Goal: Task Accomplishment & Management: Manage account settings

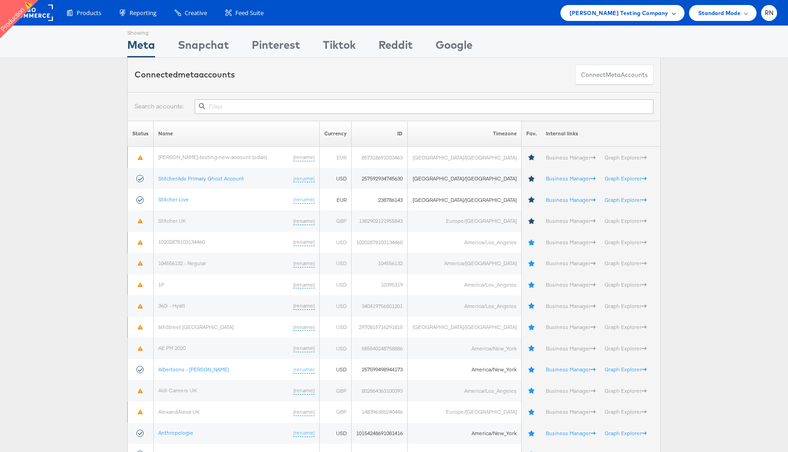
click at [605, 16] on span "[PERSON_NAME] Testing Company" at bounding box center [618, 13] width 99 height 10
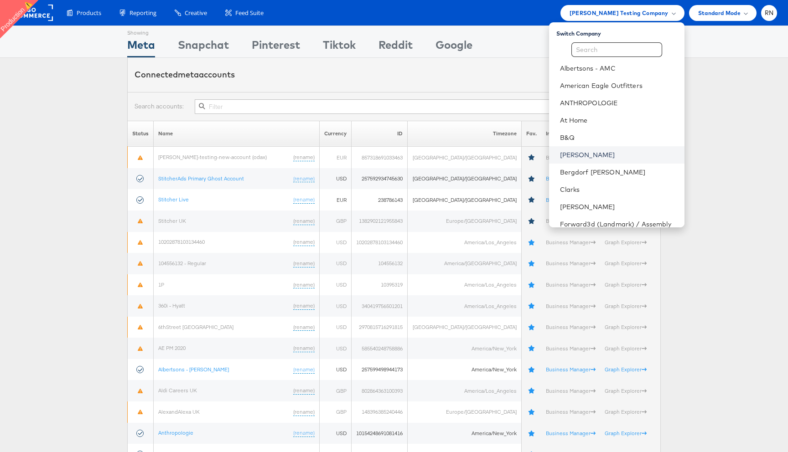
click at [573, 155] on link "[PERSON_NAME]" at bounding box center [618, 154] width 117 height 9
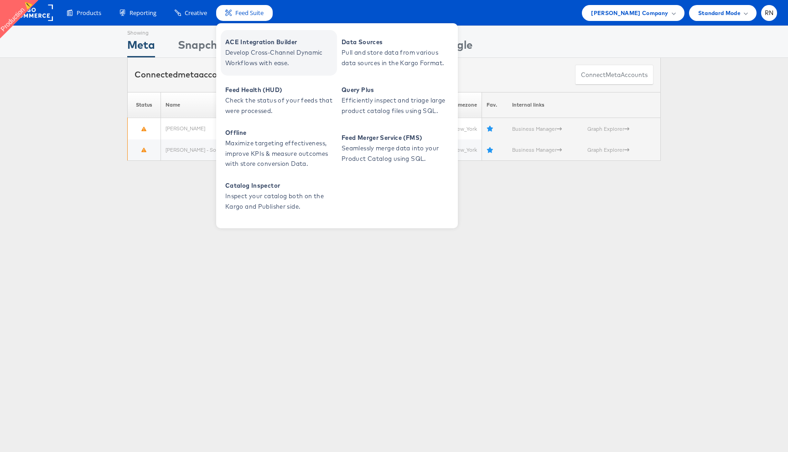
click at [251, 48] on span "Develop Cross-Channel Dynamic Workflows with ease." at bounding box center [279, 57] width 109 height 21
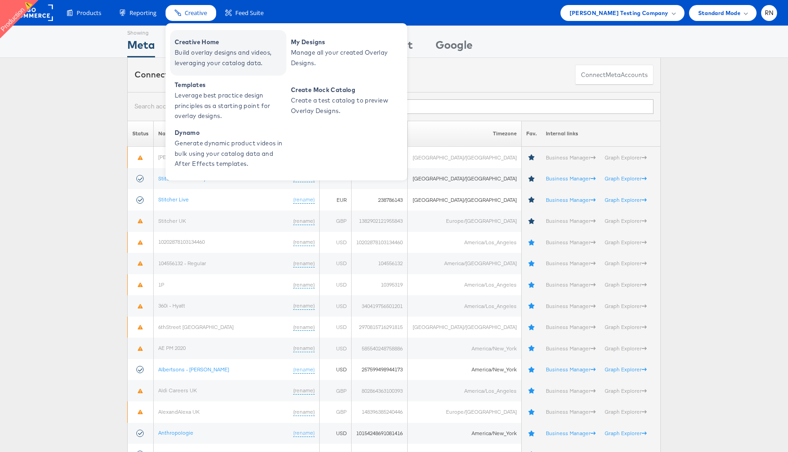
click at [189, 53] on span "Build overlay designs and videos, leveraging your catalog data." at bounding box center [229, 57] width 109 height 21
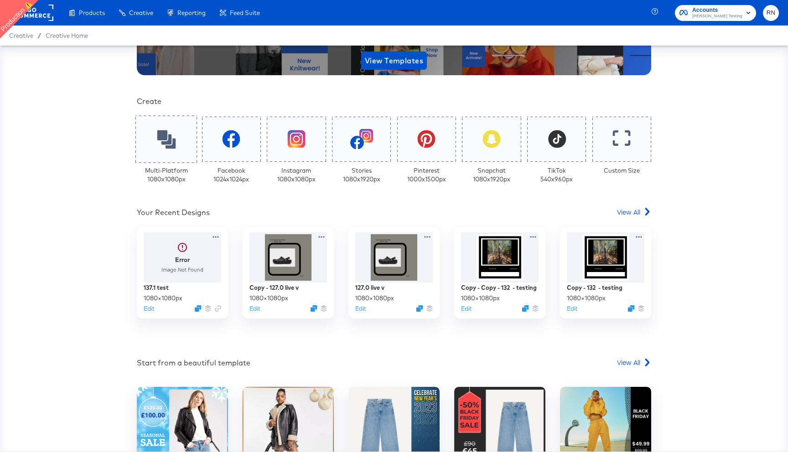
scroll to position [170, 0]
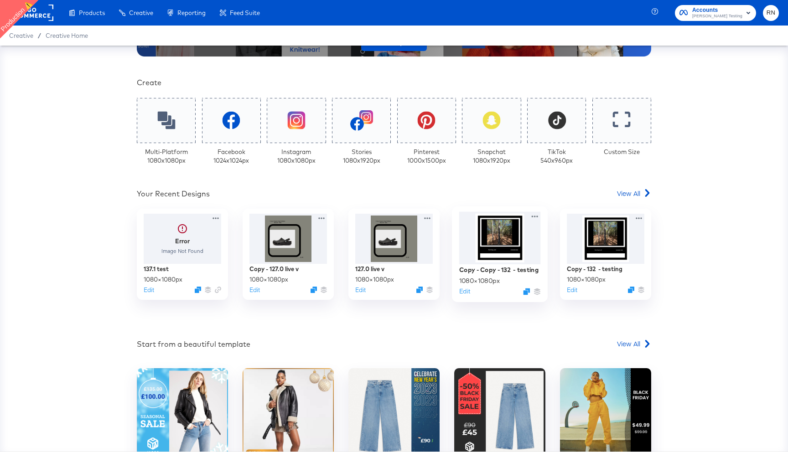
click at [501, 249] on div at bounding box center [500, 238] width 82 height 52
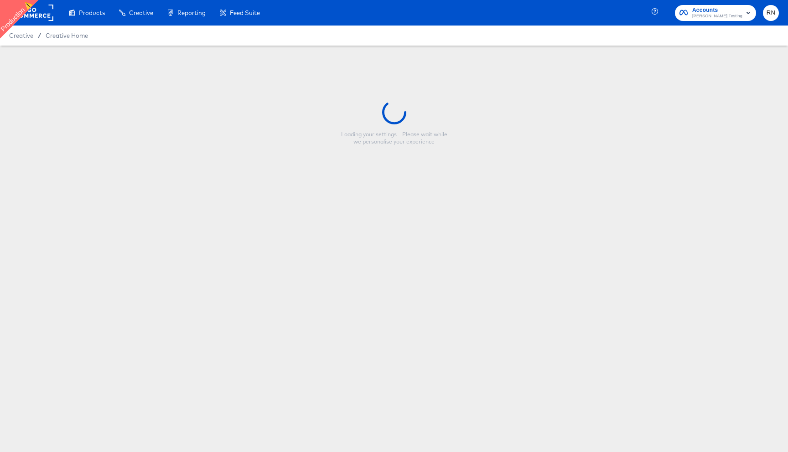
type input "Copy - Copy - 132 - testing"
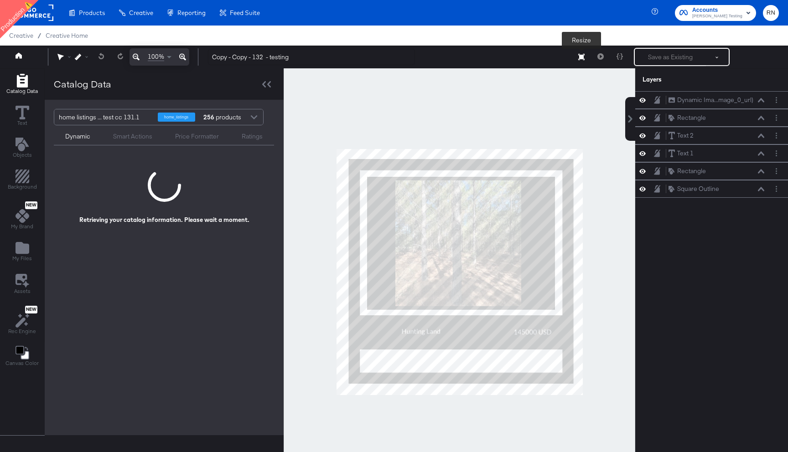
click at [583, 61] on button "Resize" at bounding box center [581, 57] width 19 height 16
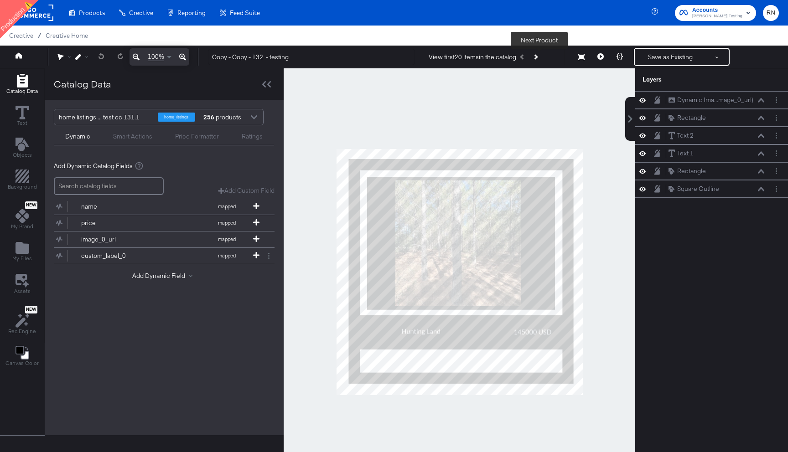
click at [538, 56] on icon "Next Product" at bounding box center [535, 56] width 5 height 5
click at [707, 106] on div "Dynamic Ima...mage_0_url) Dynamic Image (image_0_url)" at bounding box center [711, 100] width 153 height 18
click at [119, 190] on input "search" at bounding box center [109, 186] width 110 height 18
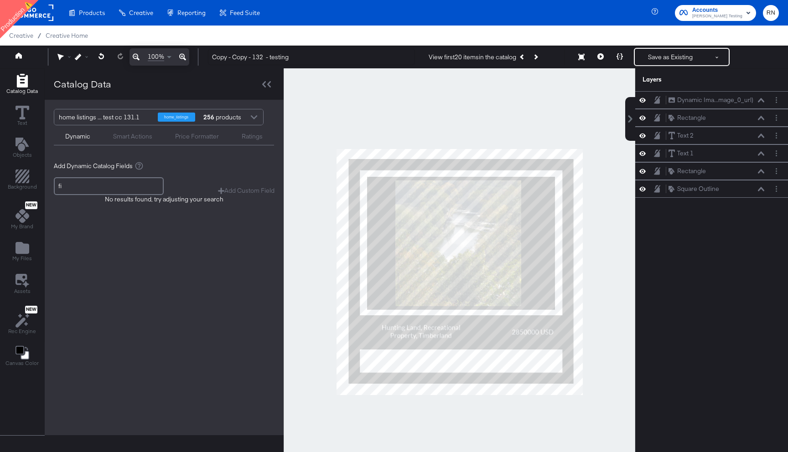
type input "f"
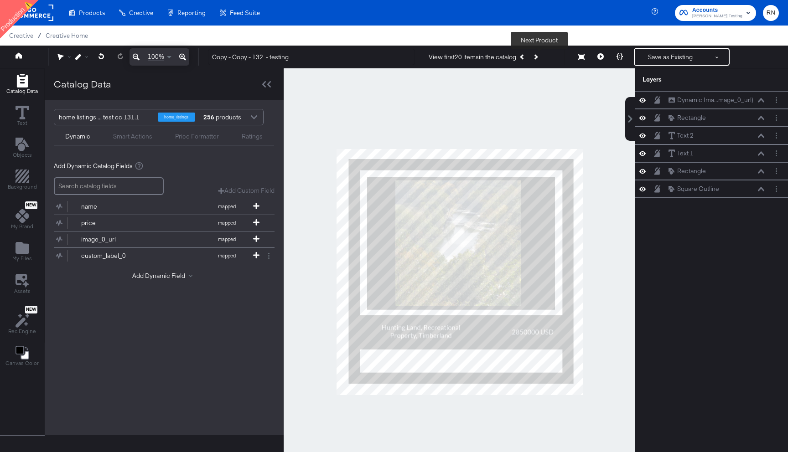
click at [540, 55] on button "Next Product" at bounding box center [535, 57] width 13 height 16
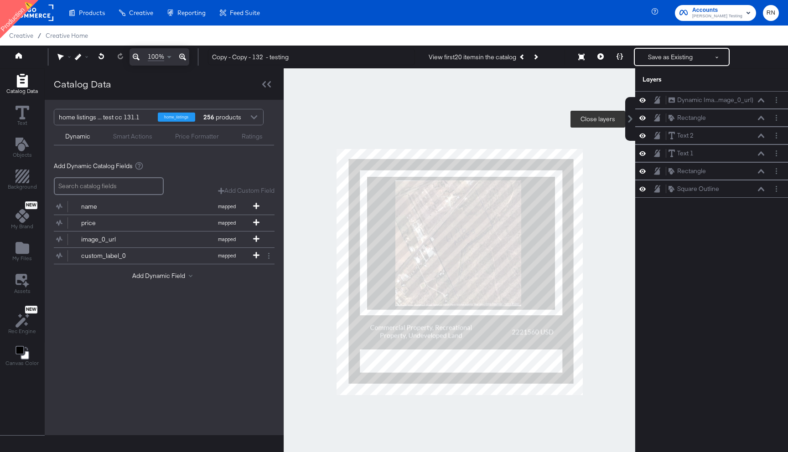
click at [628, 119] on icon at bounding box center [629, 118] width 7 height 7
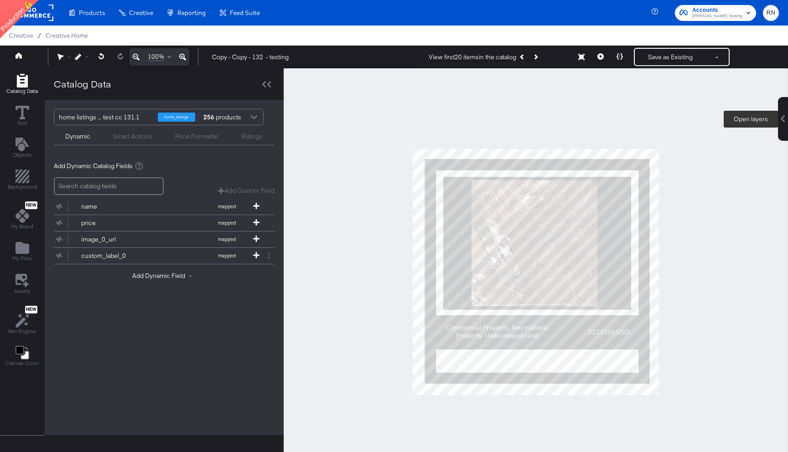
click at [784, 117] on icon at bounding box center [783, 118] width 4 height 7
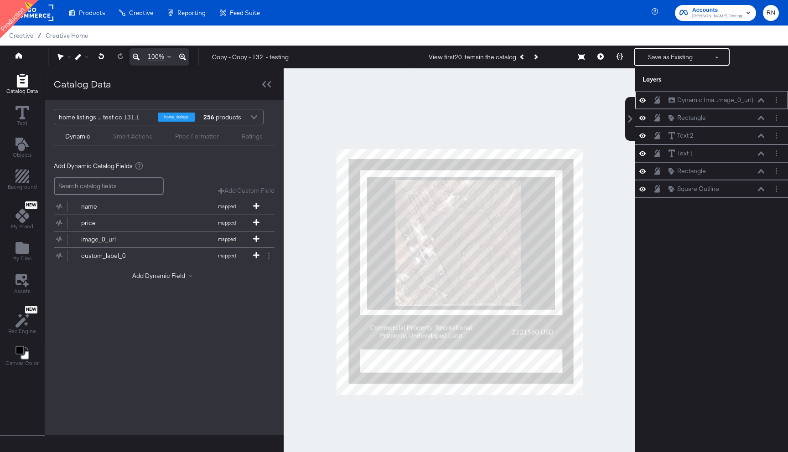
click at [763, 103] on div "Dynamic Ima...mage_0_url) Dynamic Image (image_0_url)" at bounding box center [716, 100] width 97 height 10
click at [645, 119] on icon at bounding box center [642, 118] width 6 height 5
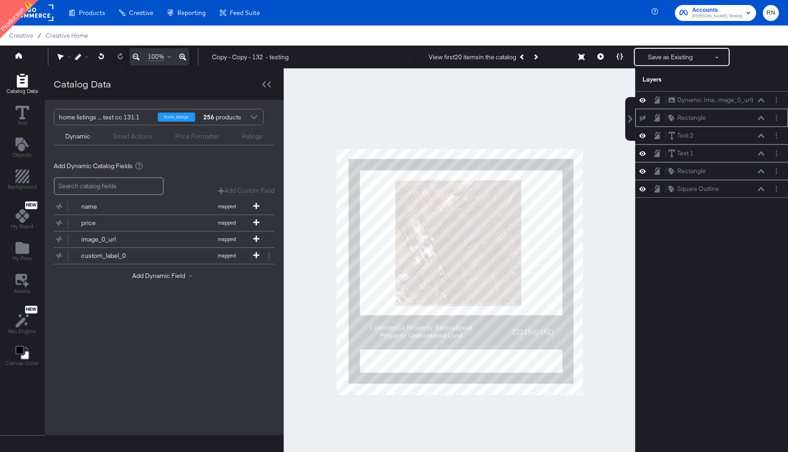
click at [645, 119] on icon at bounding box center [642, 118] width 6 height 6
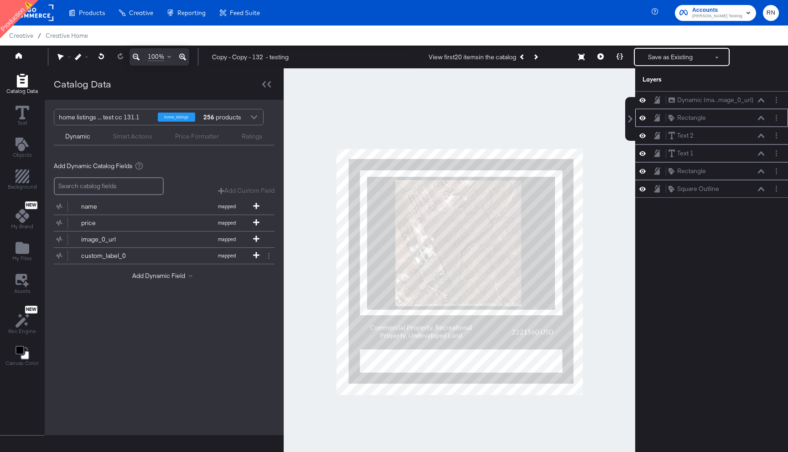
click at [645, 119] on icon at bounding box center [642, 118] width 6 height 5
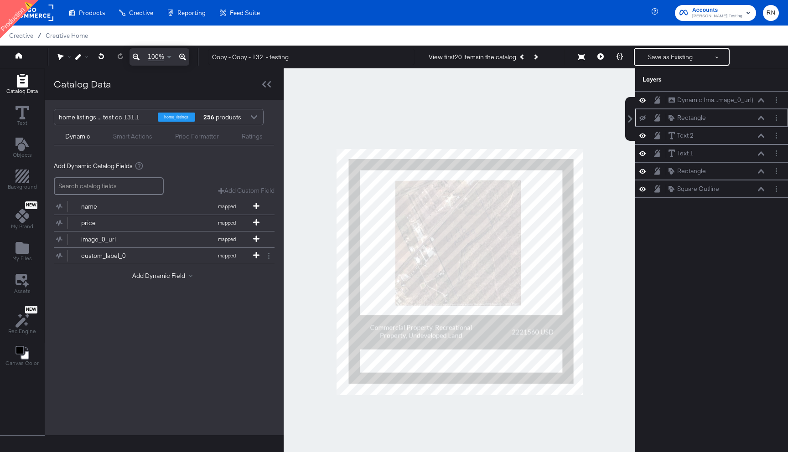
click at [645, 119] on icon at bounding box center [642, 118] width 6 height 6
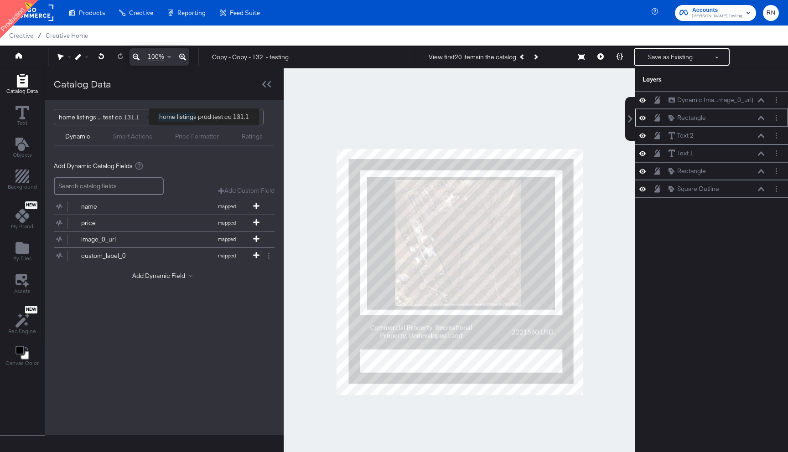
click at [126, 117] on div "home listings ... test cc 131.1" at bounding box center [105, 116] width 92 height 15
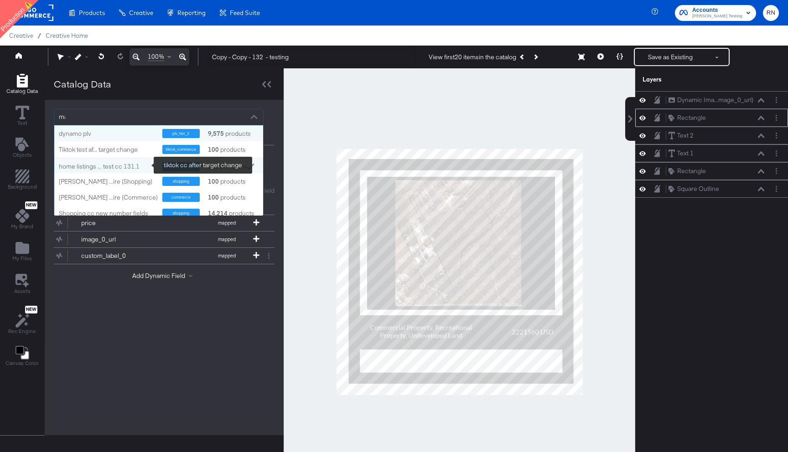
scroll to position [64, 209]
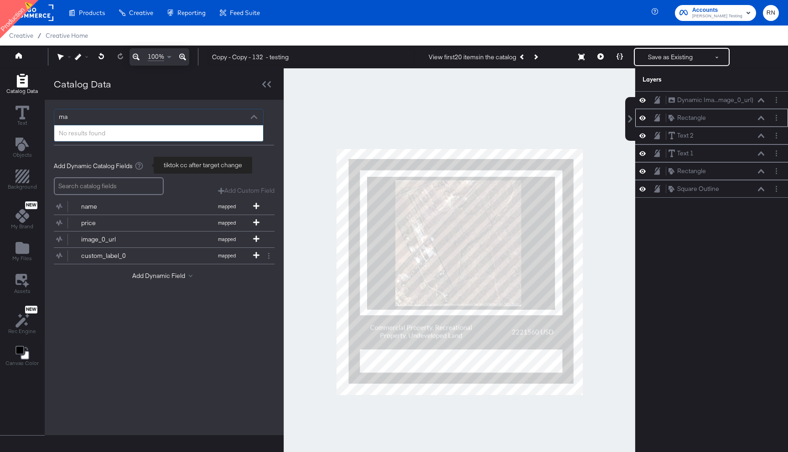
type input "m"
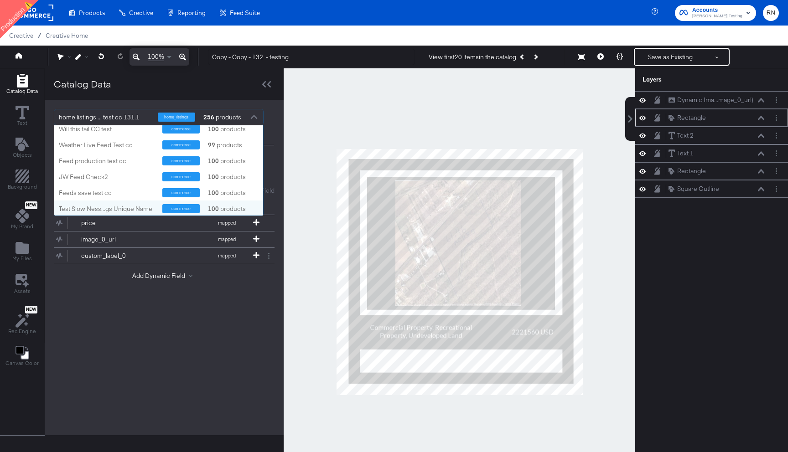
scroll to position [0, 0]
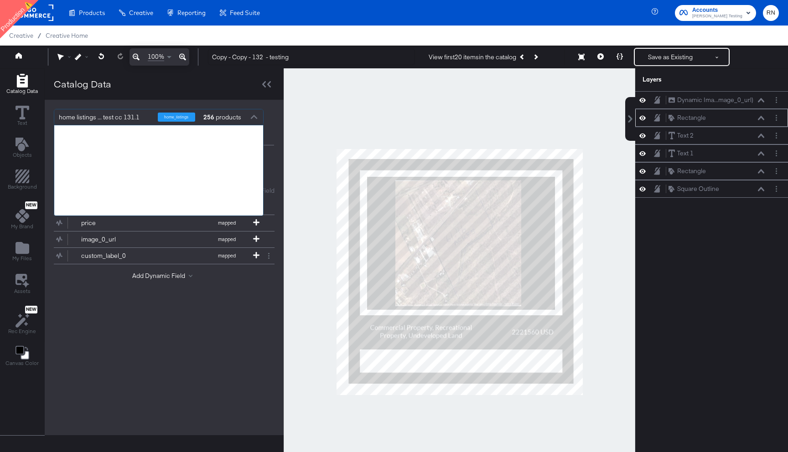
type input "cc"
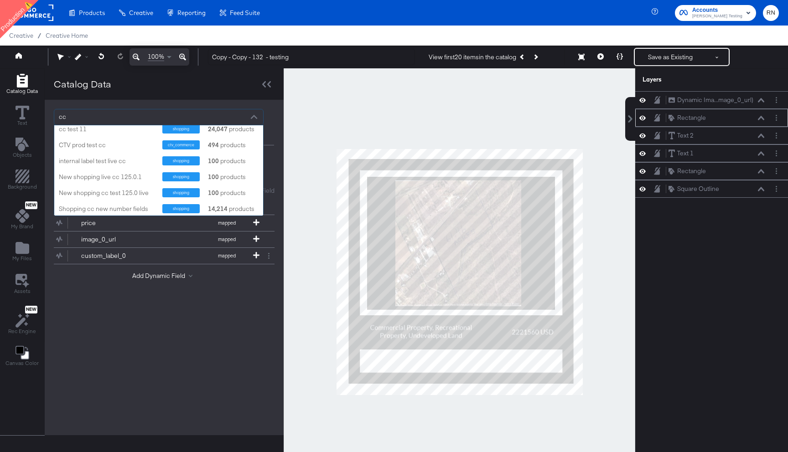
scroll to position [103, 0]
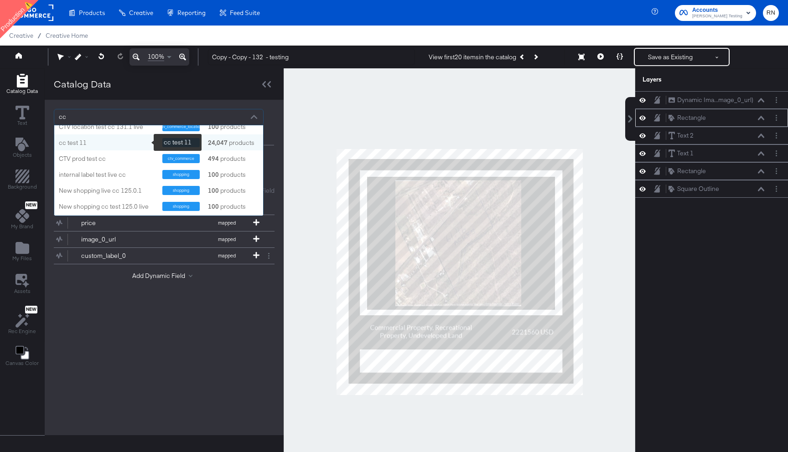
click at [105, 143] on div "cc test 11" at bounding box center [107, 143] width 97 height 9
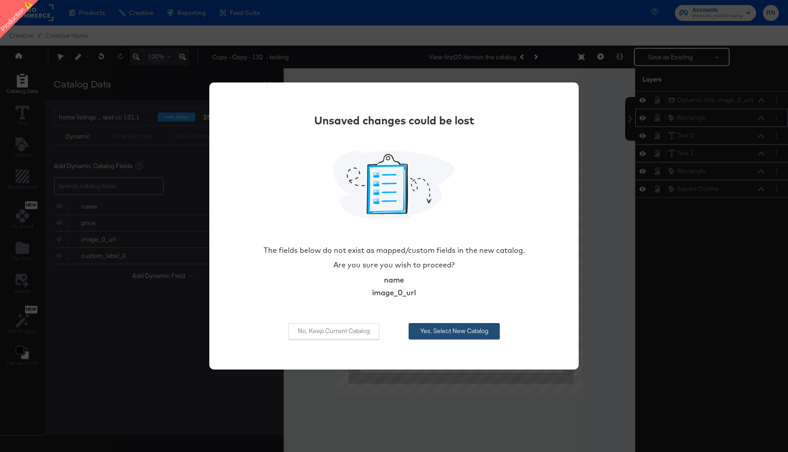
click at [424, 332] on button "Yes, Select New Catalog" at bounding box center [453, 331] width 91 height 16
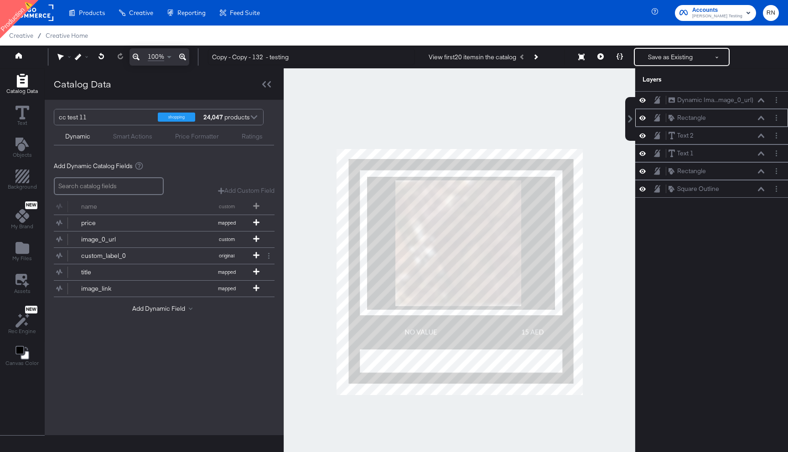
click at [34, 6] on rect at bounding box center [32, 13] width 42 height 16
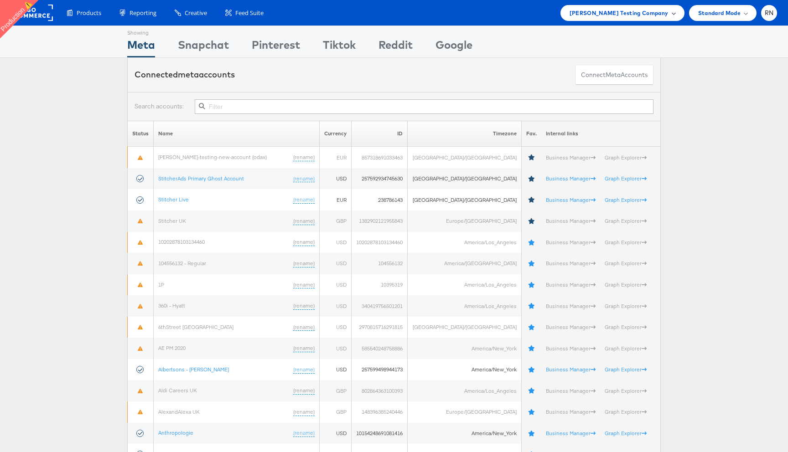
click at [639, 10] on span "[PERSON_NAME] Testing Company" at bounding box center [618, 13] width 99 height 10
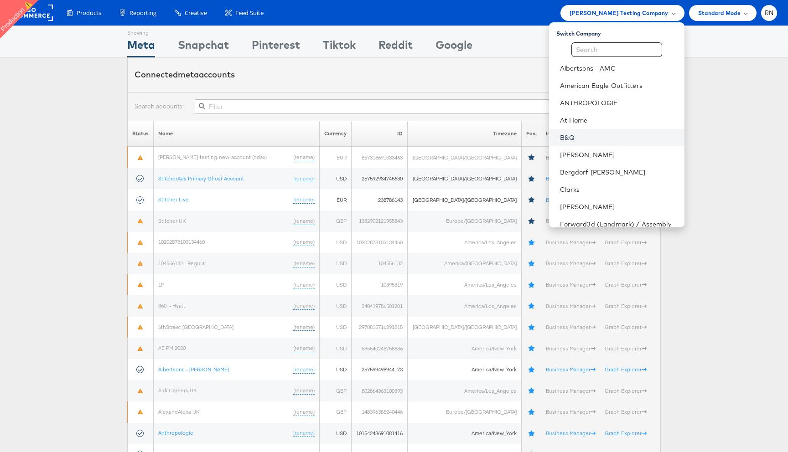
click at [572, 137] on link "B&Q" at bounding box center [618, 137] width 117 height 9
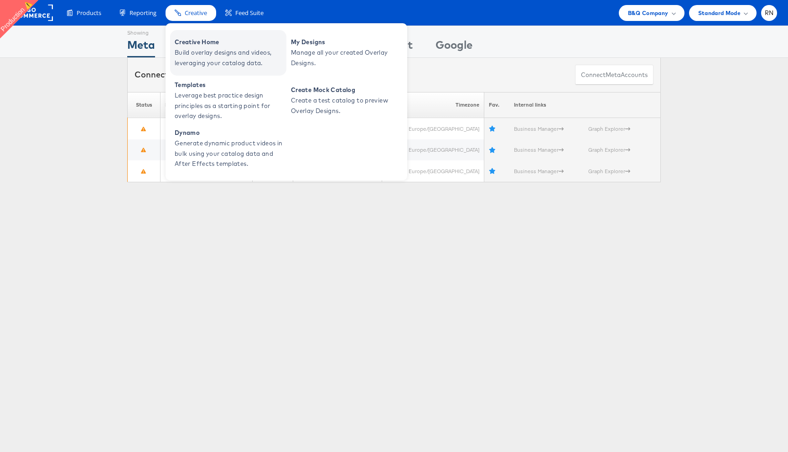
click at [212, 51] on span "Build overlay designs and videos, leveraging your catalog data." at bounding box center [229, 57] width 109 height 21
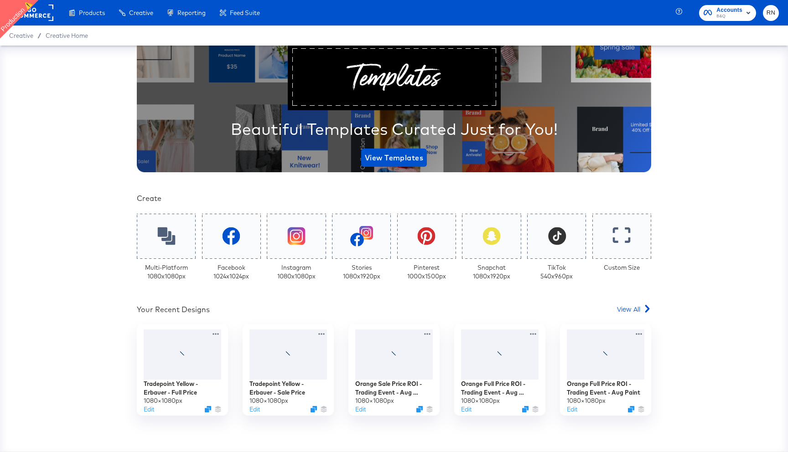
scroll to position [117, 0]
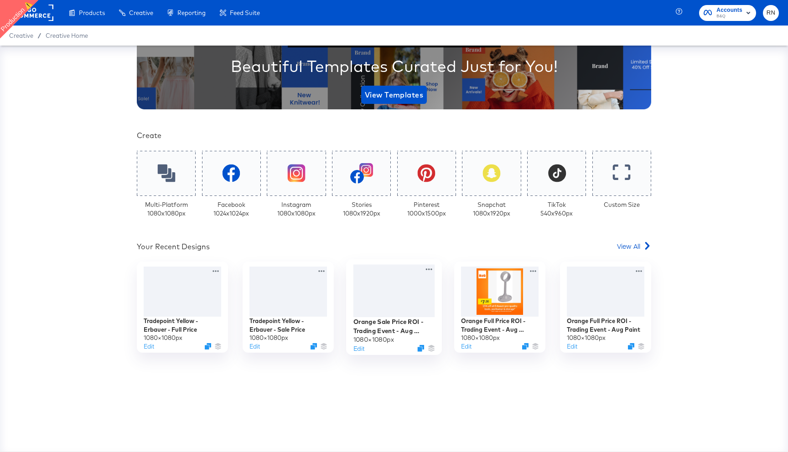
click at [370, 301] on div at bounding box center [394, 291] width 82 height 53
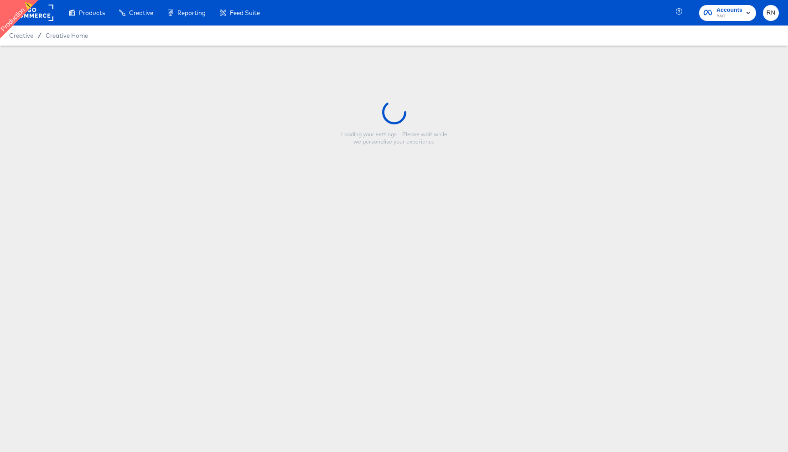
type input "Orange Sale Price ROI - Trading Event - Aug Erbauer"
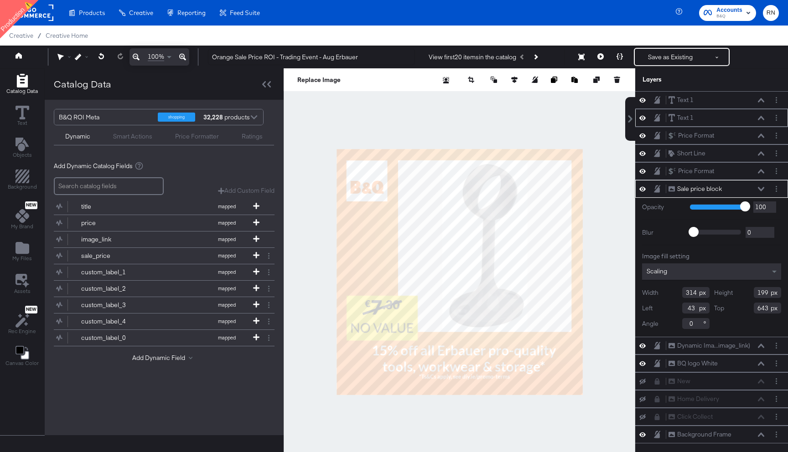
click at [760, 118] on icon at bounding box center [761, 118] width 6 height 4
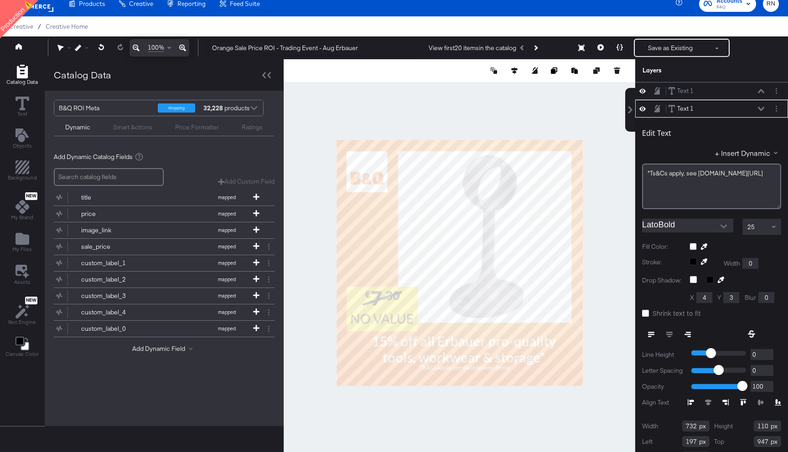
scroll to position [18, 0]
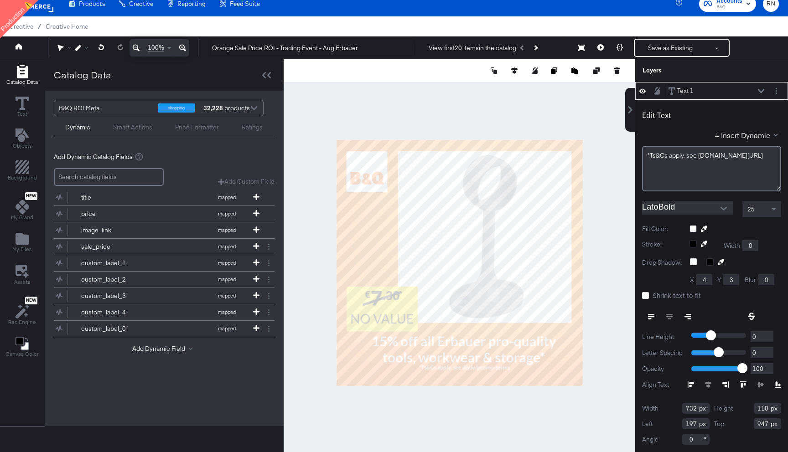
click at [47, 6] on rect at bounding box center [32, 3] width 42 height 16
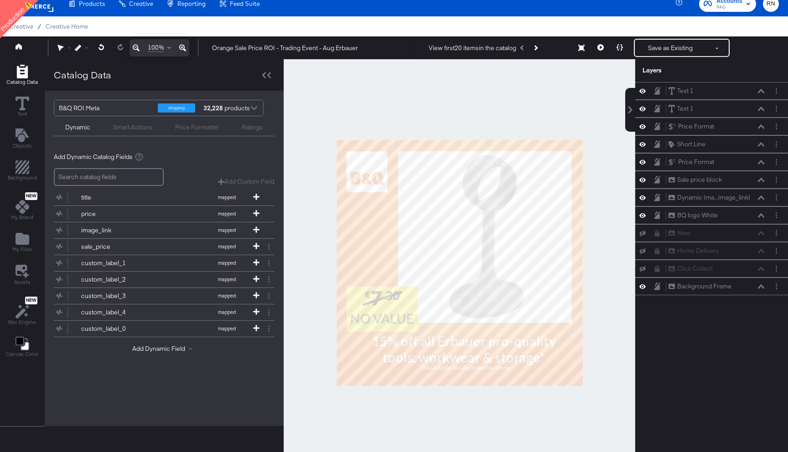
scroll to position [0, 0]
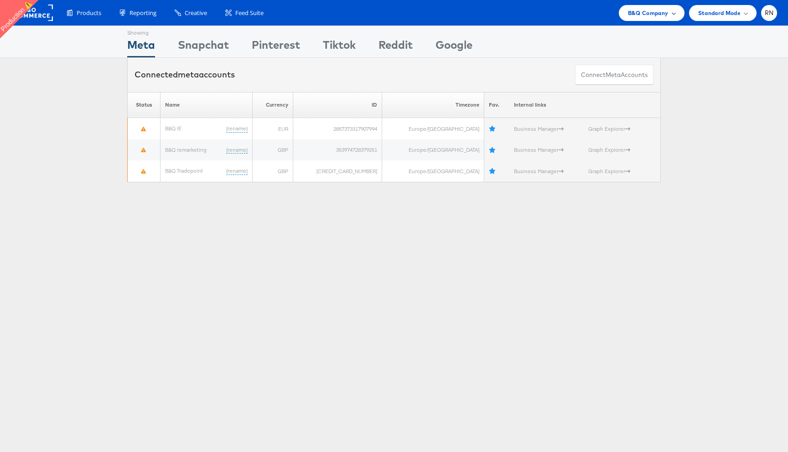
click at [641, 16] on span "B&Q Company" at bounding box center [648, 13] width 41 height 10
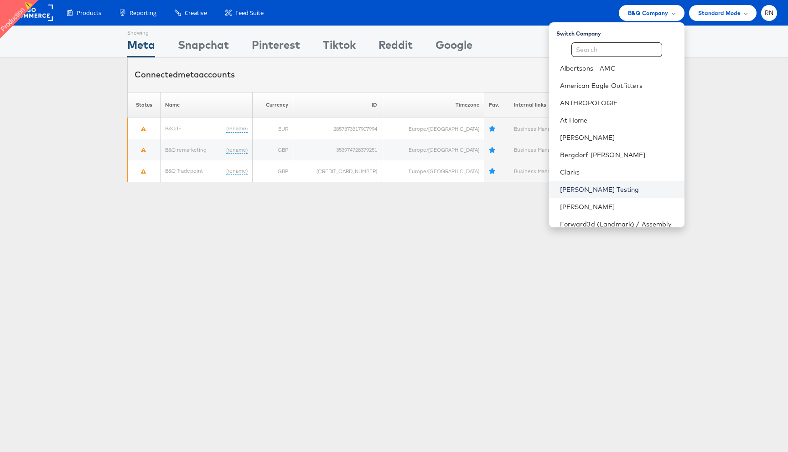
click at [592, 191] on link "Colin Clarke Testing" at bounding box center [618, 189] width 117 height 9
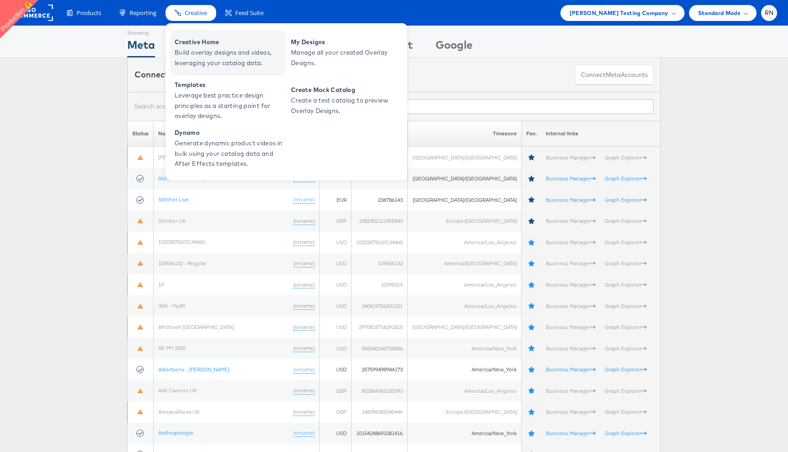
click at [217, 51] on span "Build overlay designs and videos, leveraging your catalog data." at bounding box center [229, 57] width 109 height 21
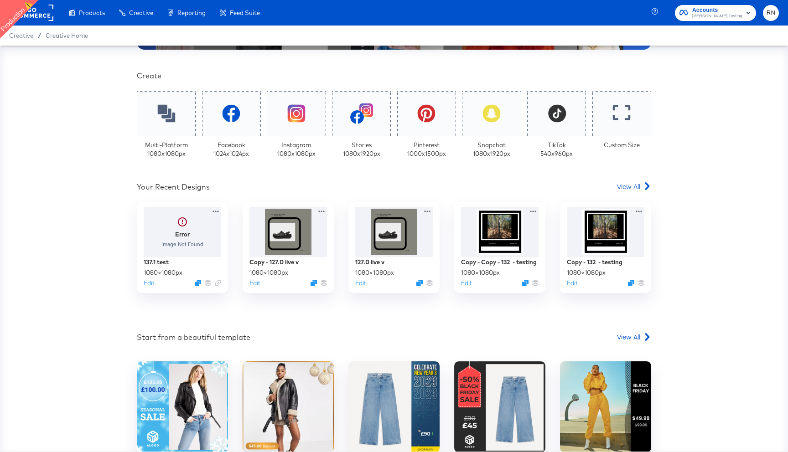
scroll to position [228, 0]
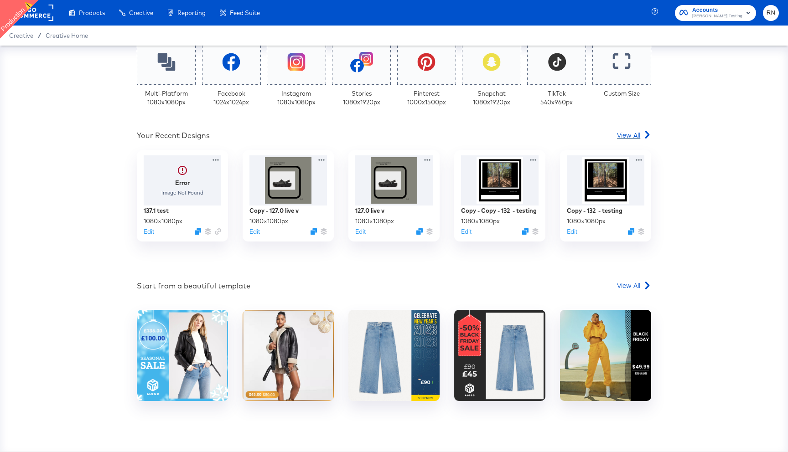
click at [639, 133] on span "View All" at bounding box center [628, 134] width 23 height 9
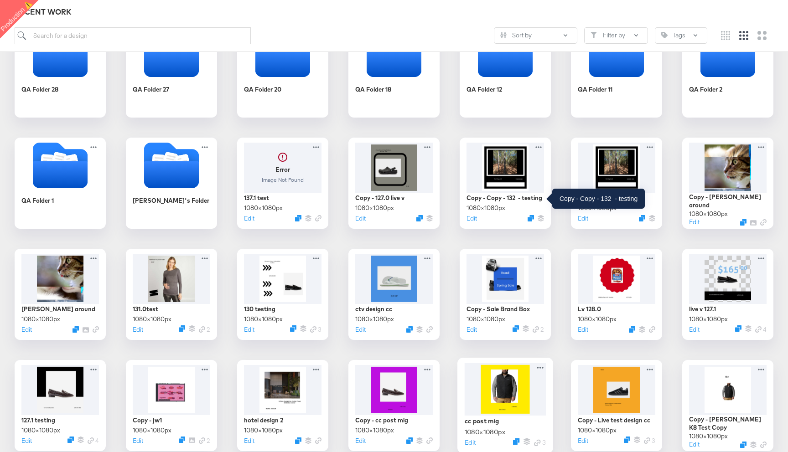
scroll to position [173, 0]
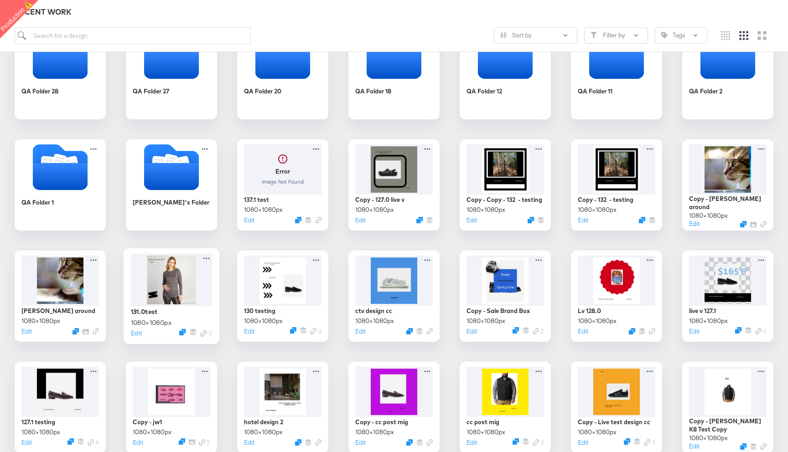
click at [159, 287] on div at bounding box center [172, 279] width 82 height 53
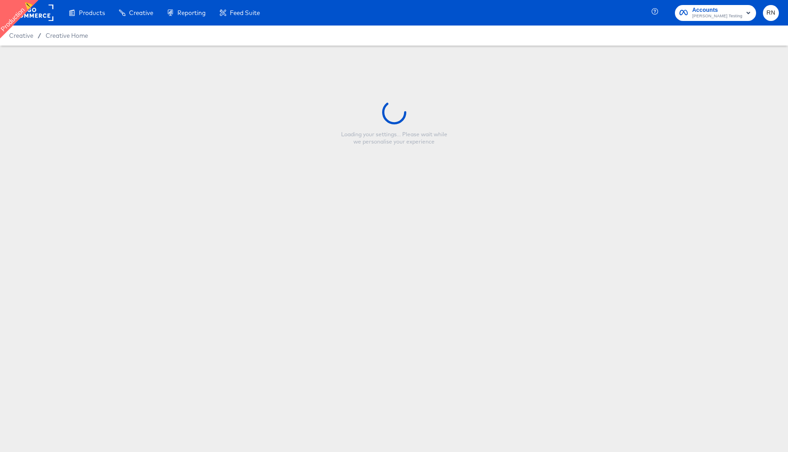
type input "131.0test"
